Goal: Transaction & Acquisition: Book appointment/travel/reservation

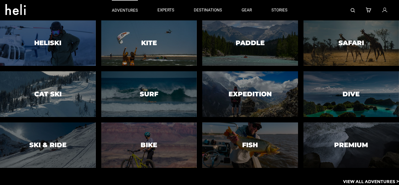
click at [122, 12] on p "adventures" at bounding box center [125, 11] width 26 height 6
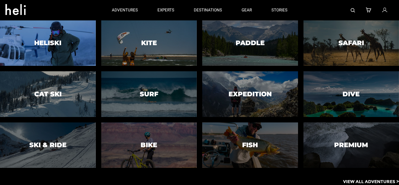
click at [65, 43] on div at bounding box center [48, 43] width 98 height 46
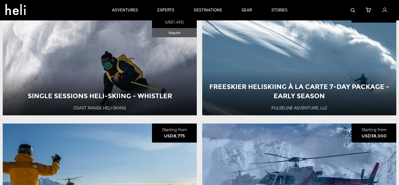
scroll to position [196, 0]
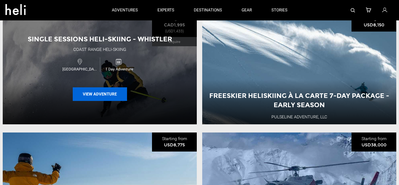
click at [84, 96] on button "View Adventure" at bounding box center [100, 94] width 54 height 14
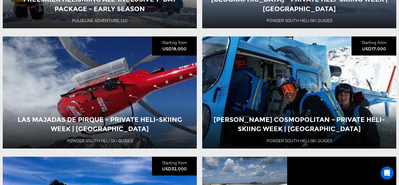
scroll to position [417, 0]
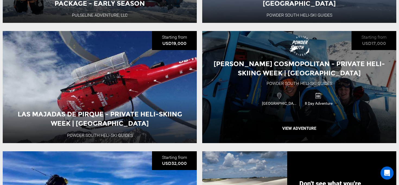
click at [310, 63] on span "[PERSON_NAME] Cosmopolitan - Private Heli-Skiing Week | [GEOGRAPHIC_DATA]" at bounding box center [299, 68] width 171 height 17
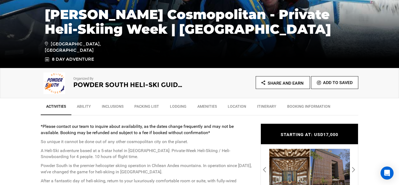
scroll to position [115, 0]
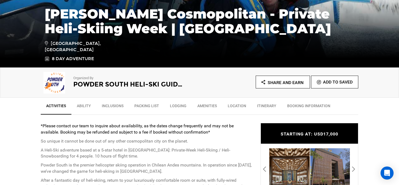
click at [265, 105] on link "Itinerary" at bounding box center [267, 107] width 30 height 14
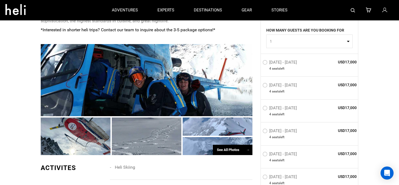
scroll to position [0, 0]
